Goal: Find contact information: Find contact information

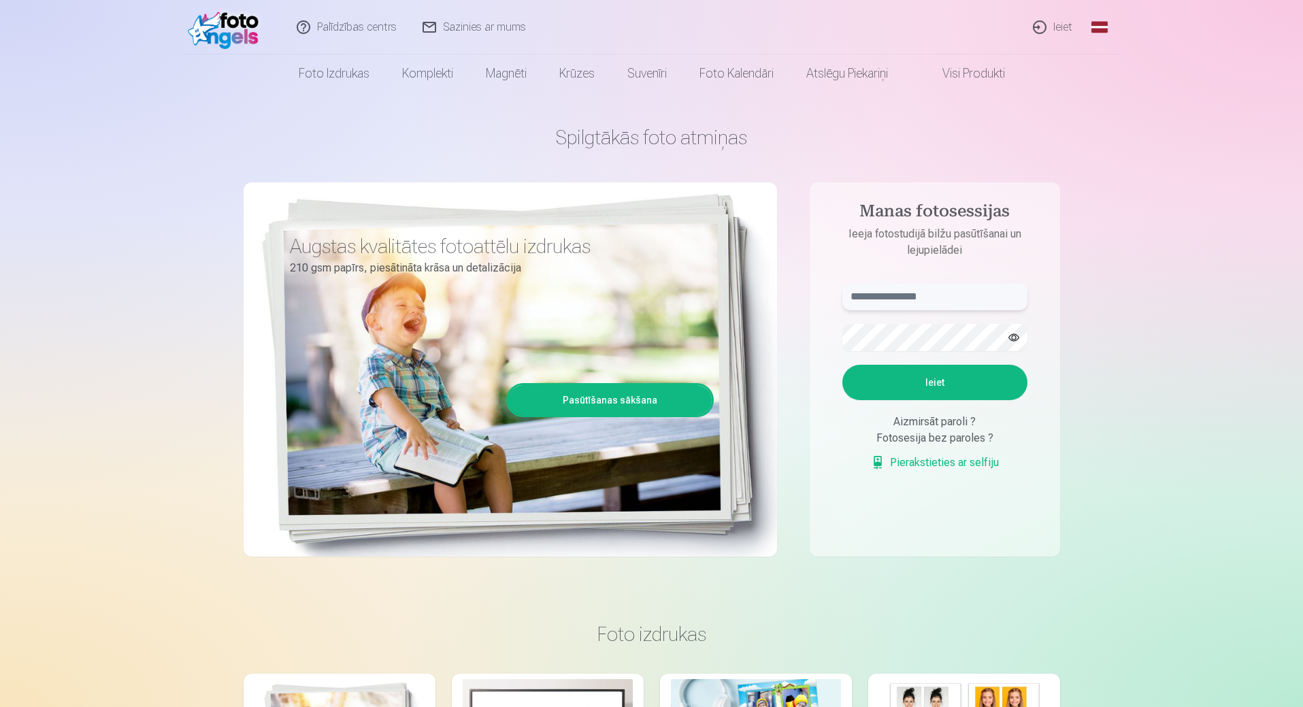
click at [919, 304] on input "text" at bounding box center [935, 296] width 185 height 27
type input "**********"
click at [943, 370] on button "Ieiet" at bounding box center [935, 382] width 185 height 35
click at [351, 30] on link "Palīdzības centrs" at bounding box center [347, 27] width 126 height 54
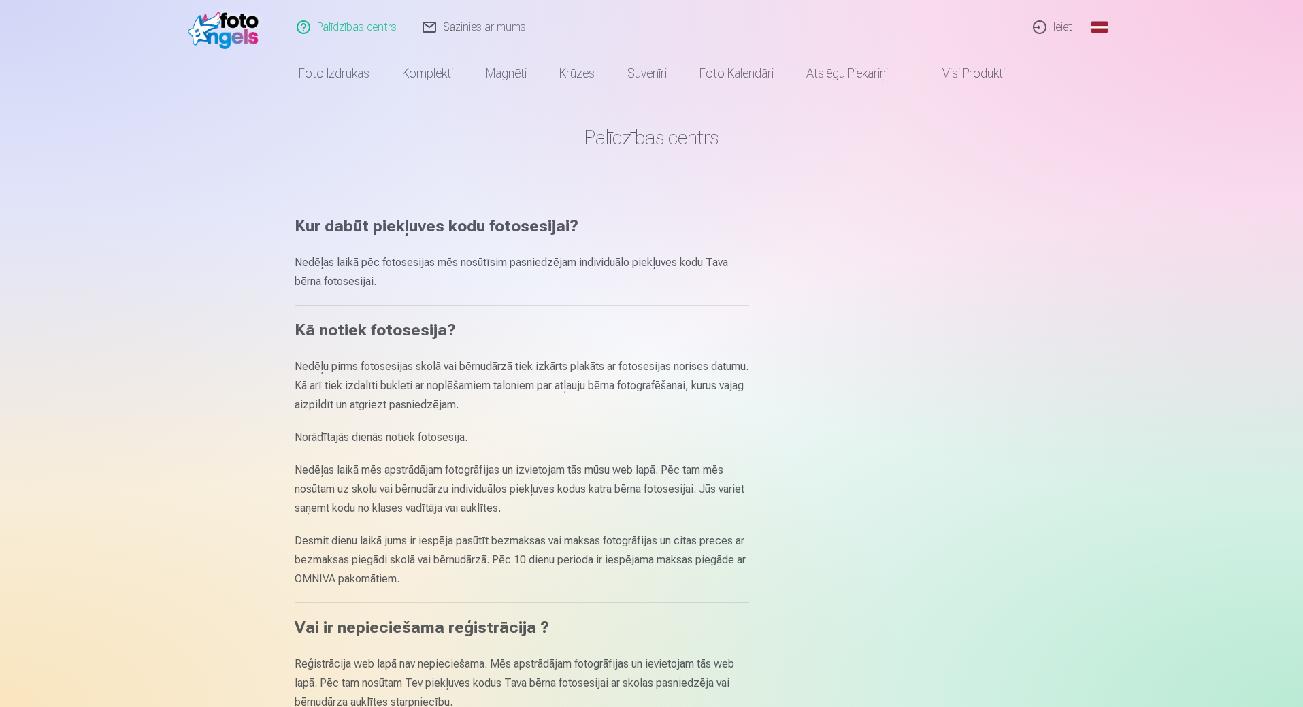
click at [461, 31] on link "Sazinies ar mums" at bounding box center [474, 27] width 129 height 54
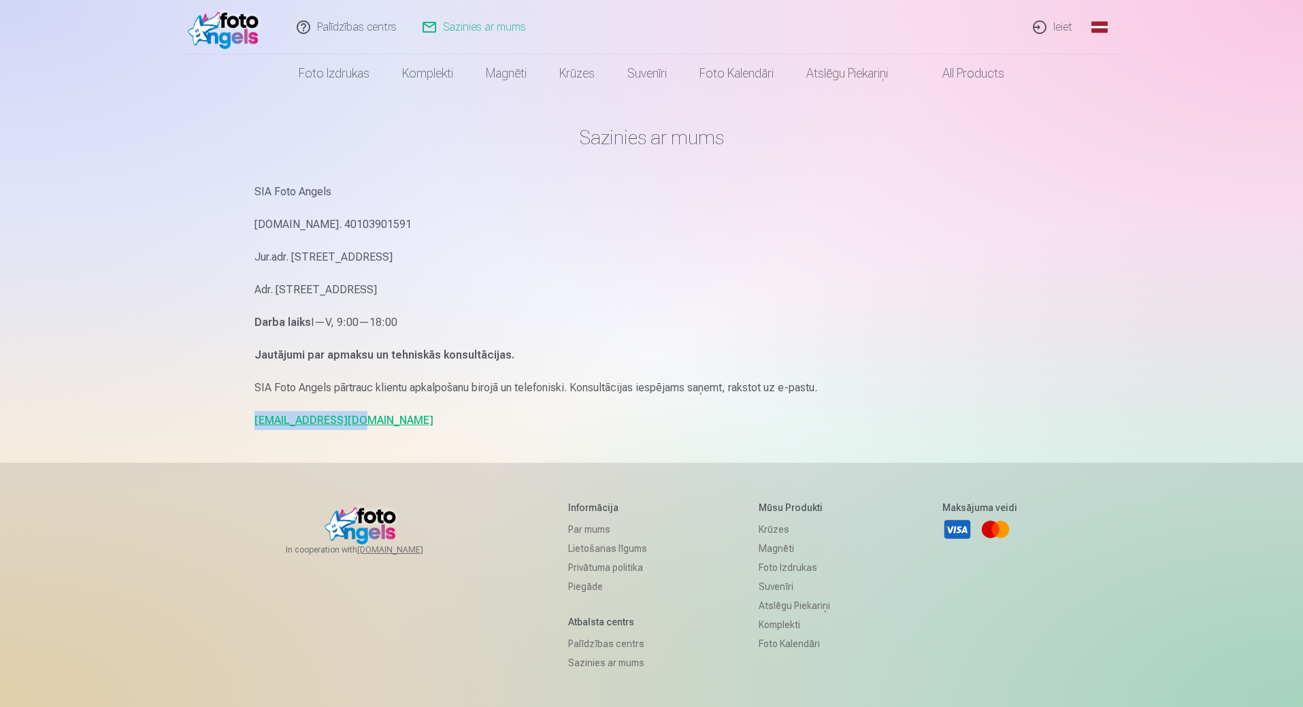
drag, startPoint x: 349, startPoint y: 421, endPoint x: 253, endPoint y: 423, distance: 96.0
click at [253, 423] on div "Sazinies ar mums SIA Foto Angels [DOMAIN_NAME]. 40103901591 Jur.adr. [STREET_AD…" at bounding box center [652, 418] width 817 height 837
copy link "[EMAIL_ADDRESS][DOMAIN_NAME]"
